Goal: Transaction & Acquisition: Purchase product/service

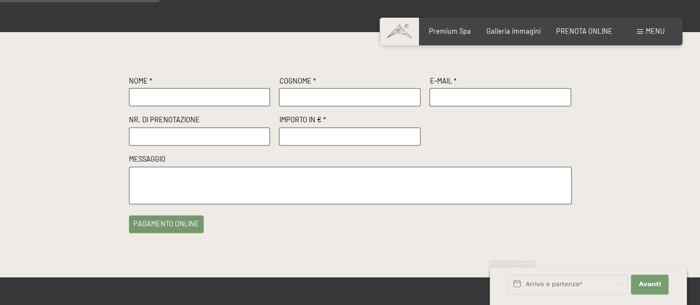
click at [221, 95] on input "text" at bounding box center [200, 97] width 142 height 18
type input "[PERSON_NAME]"
type input "V"
drag, startPoint x: 219, startPoint y: 103, endPoint x: 88, endPoint y: 86, distance: 132.3
click at [88, 86] on div "Nome * [PERSON_NAME] * E-Mail * Nr. di prenotazione Importo in € * Messaggio pa…" at bounding box center [350, 155] width 700 height 246
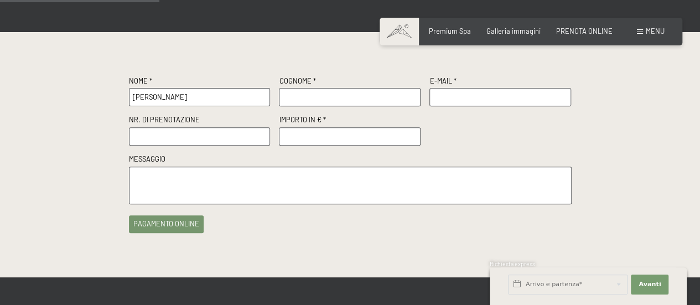
type input "[PERSON_NAME]"
type input "Ventimiglia"
type input "[EMAIL_ADDRESS][DOMAIN_NAME]"
click at [301, 133] on input "number" at bounding box center [350, 136] width 142 height 18
click at [412, 133] on input "1" at bounding box center [350, 136] width 142 height 18
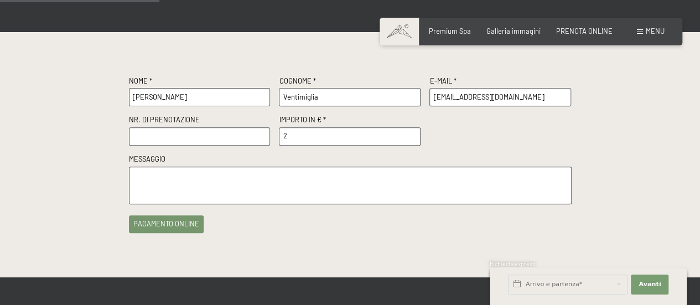
click at [412, 133] on input "2" at bounding box center [350, 136] width 142 height 18
drag, startPoint x: 330, startPoint y: 138, endPoint x: 268, endPoint y: 125, distance: 63.3
click at [268, 125] on div "Nome * [PERSON_NAME] * [PERSON_NAME] E-Mail * [EMAIL_ADDRESS][DOMAIN_NAME] Nr. …" at bounding box center [350, 140] width 443 height 128
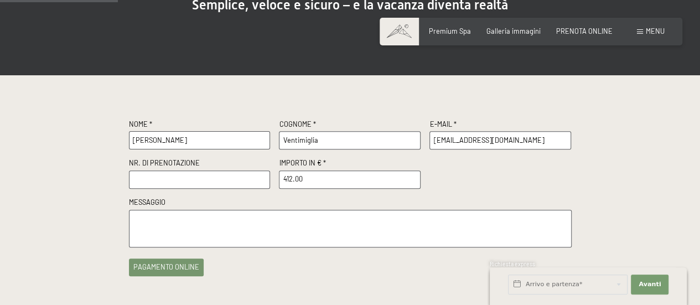
scroll to position [221, 0]
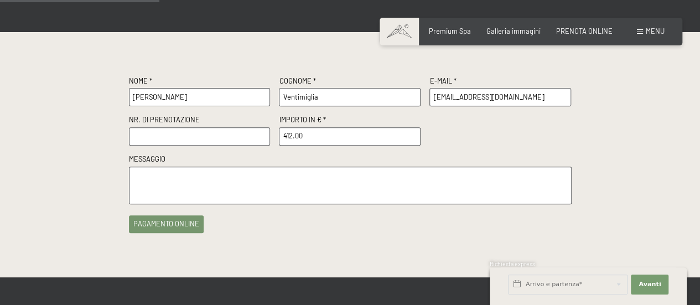
type input "412.00"
click at [157, 171] on textarea at bounding box center [350, 186] width 443 height 38
type textarea "Versamento saldo"
click at [151, 134] on input "text" at bounding box center [200, 136] width 142 height 18
type input "R20736/2025"
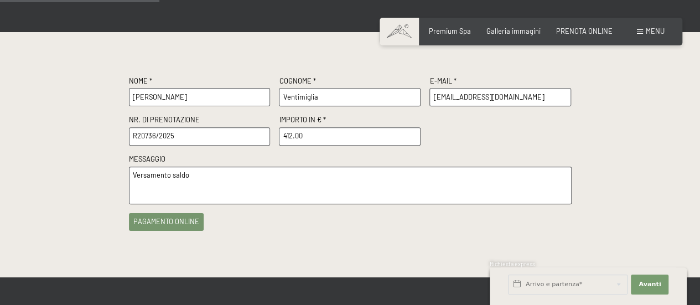
click at [192, 225] on button "pagamento online" at bounding box center [166, 222] width 75 height 18
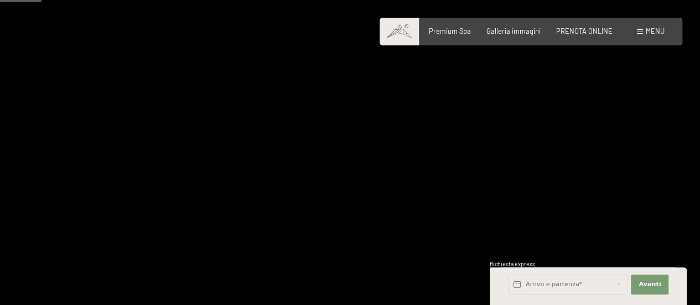
scroll to position [55, 0]
